Goal: Navigation & Orientation: Find specific page/section

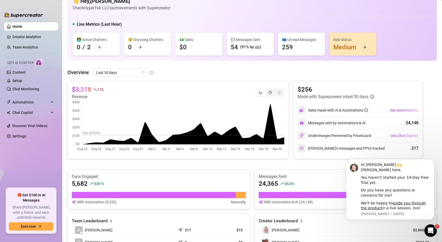
scroll to position [15, 0]
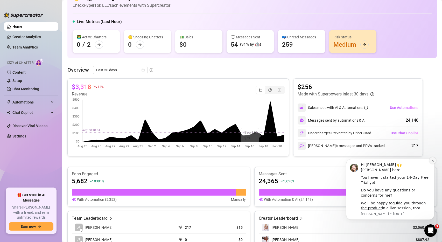
click at [434, 161] on button "Dismiss notification" at bounding box center [432, 160] width 7 height 7
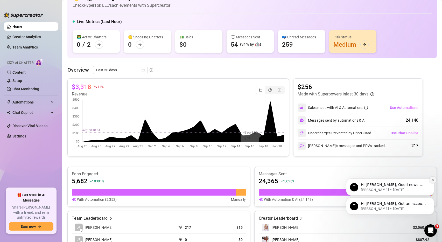
click at [433, 181] on button "Dismiss notification" at bounding box center [432, 180] width 7 height 7
click at [432, 199] on icon "Dismiss notification" at bounding box center [433, 199] width 2 height 2
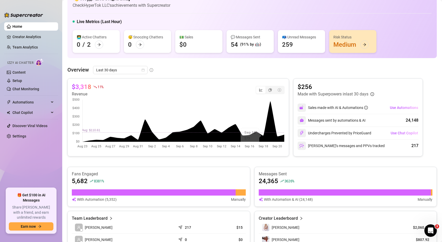
scroll to position [0, 0]
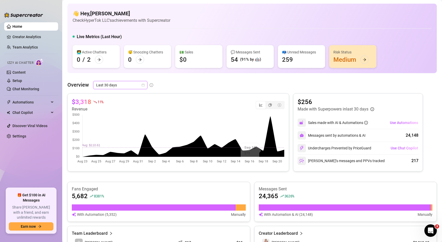
click at [144, 83] on span "Last 30 days" at bounding box center [120, 85] width 48 height 8
click at [127, 95] on div "Last 24 hours" at bounding box center [120, 96] width 46 height 6
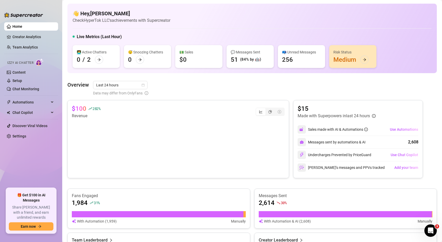
click at [295, 60] on div "📪 Unread Messages 256" at bounding box center [301, 56] width 47 height 23
click at [293, 55] on div "📪 Unread Messages" at bounding box center [301, 52] width 39 height 6
click at [258, 54] on div "💬 Messages Sent" at bounding box center [250, 52] width 39 height 6
click at [207, 54] on div "💵 Sales" at bounding box center [198, 52] width 39 height 6
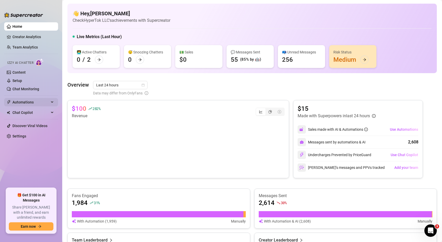
click at [32, 102] on span "Automations" at bounding box center [30, 102] width 37 height 8
